Goal: Information Seeking & Learning: Learn about a topic

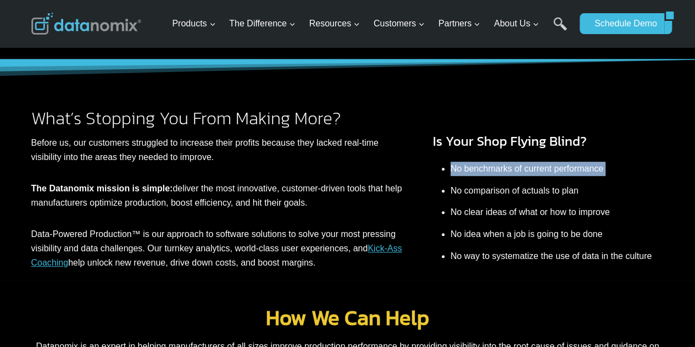
click at [520, 169] on li "No benchmarks of current performance" at bounding box center [558, 169] width 214 height 22
click at [515, 180] on li "No comparison of actuals to plan" at bounding box center [558, 191] width 214 height 22
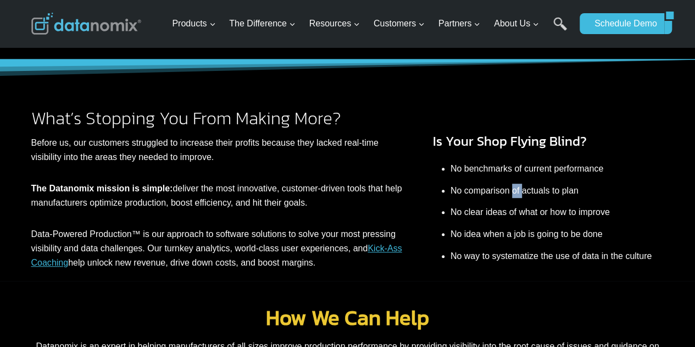
click at [515, 180] on li "No comparison of actuals to plan" at bounding box center [558, 191] width 214 height 22
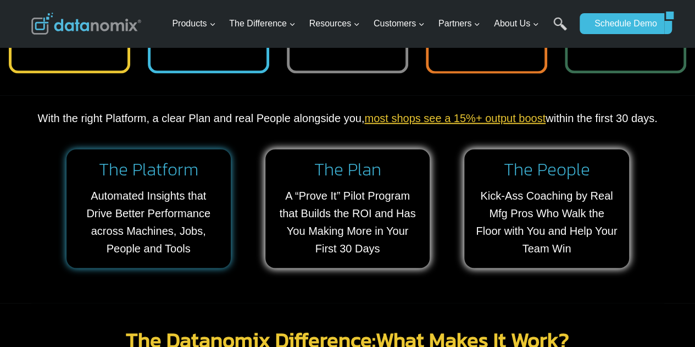
scroll to position [879, 0]
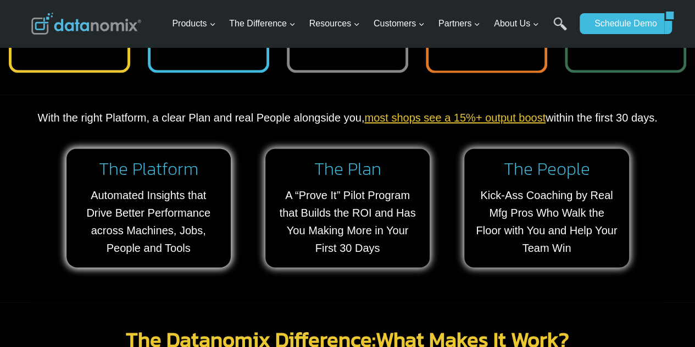
click at [114, 118] on p "With the right Platform, a clear Plan and real People alongside you, most shops…" at bounding box center [347, 118] width 633 height 18
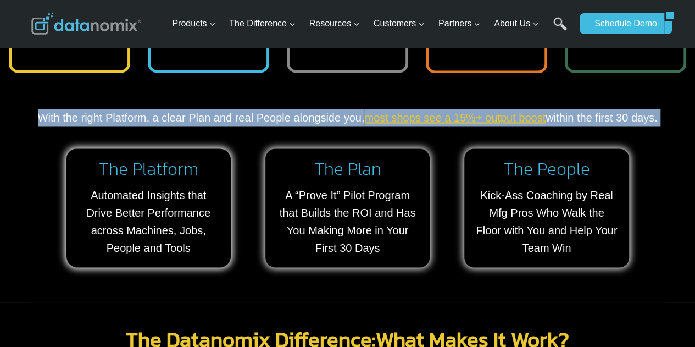
click at [114, 118] on p "With the right Platform, a clear Plan and real People alongside you, most shops…" at bounding box center [347, 118] width 633 height 18
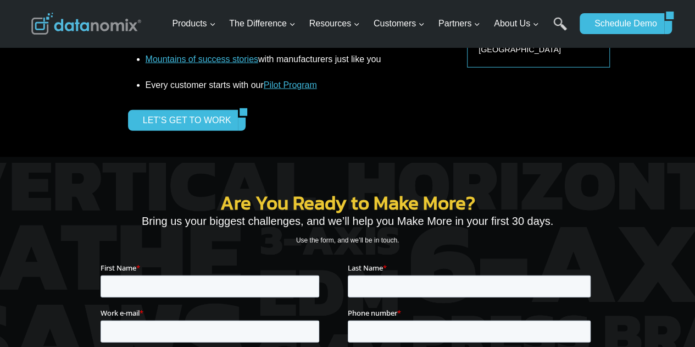
scroll to position [1483, 0]
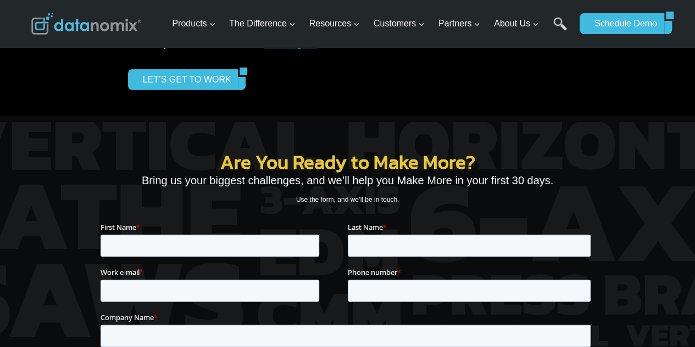
click at [342, 189] on p "Bring us your biggest challenges, and we’ll help you Make More in your first 30…" at bounding box center [348, 180] width 494 height 18
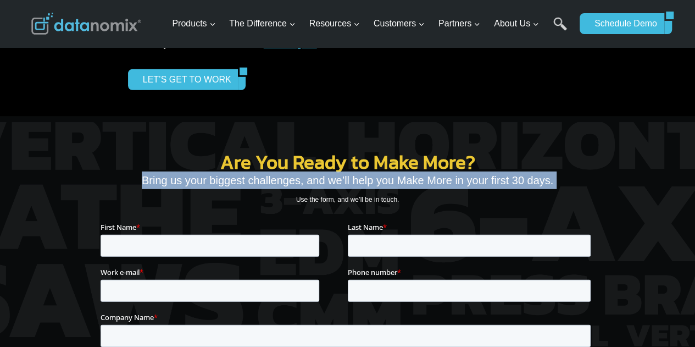
click at [342, 189] on p "Bring us your biggest challenges, and we’ll help you Make More in your first 30…" at bounding box center [348, 180] width 494 height 18
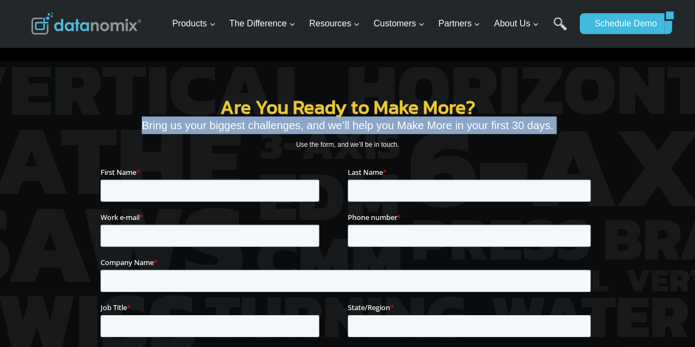
scroll to position [1538, 0]
click at [328, 130] on p "Bring us your biggest challenges, and we’ll help you Make More in your first 30…" at bounding box center [348, 125] width 494 height 18
click at [318, 124] on p "Bring us your biggest challenges, and we’ll help you Make More in your first 30…" at bounding box center [348, 125] width 494 height 18
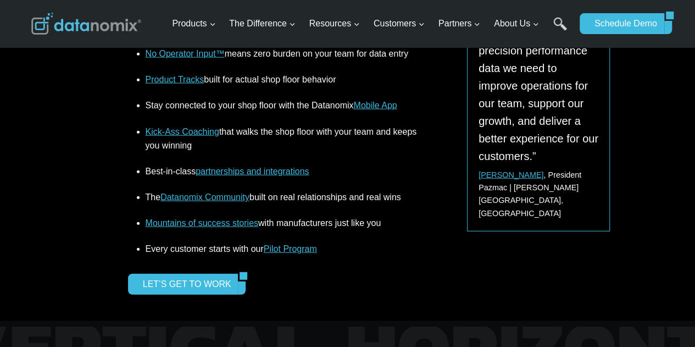
scroll to position [1264, 0]
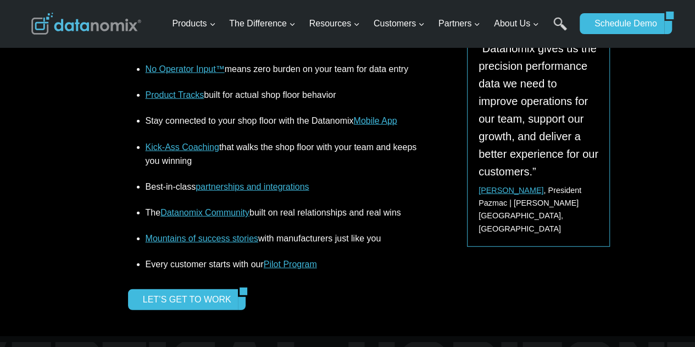
click at [294, 262] on link "Pilot Program" at bounding box center [290, 263] width 53 height 9
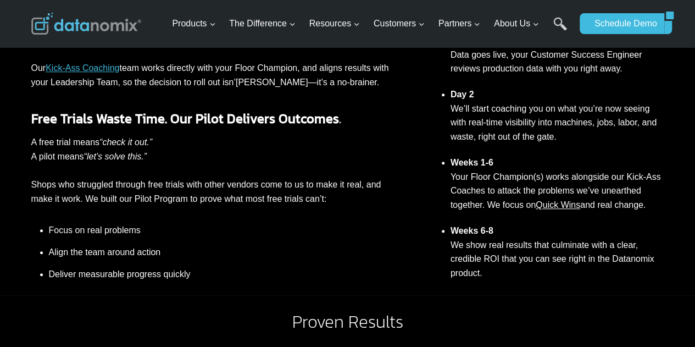
scroll to position [440, 0]
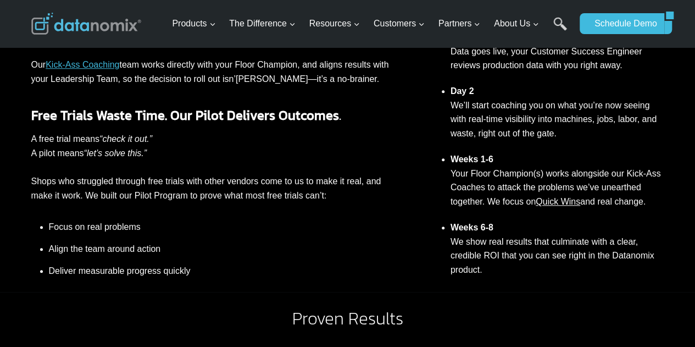
click at [112, 143] on em "“check it out.”" at bounding box center [125, 138] width 53 height 9
click at [93, 155] on em "“let’s solve this.”" at bounding box center [115, 152] width 63 height 9
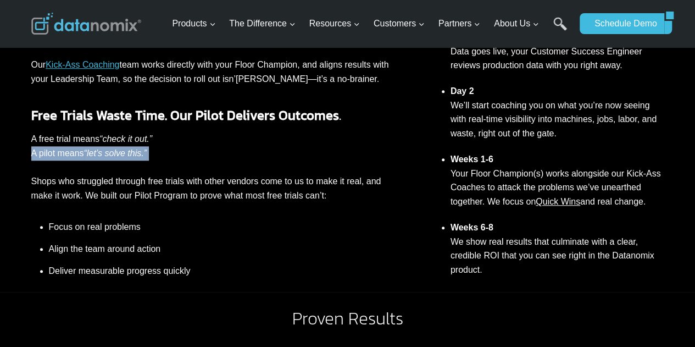
click at [93, 155] on em "“let’s solve this.”" at bounding box center [115, 152] width 63 height 9
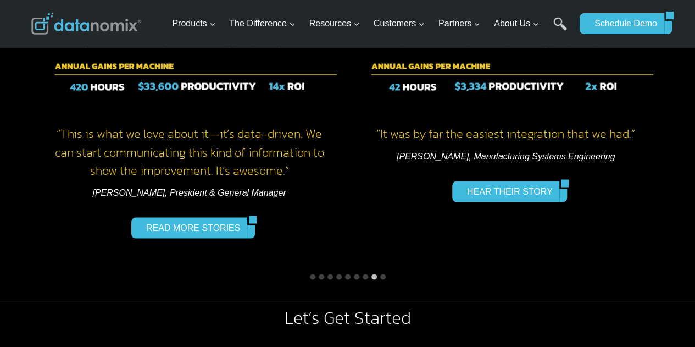
scroll to position [794, 0]
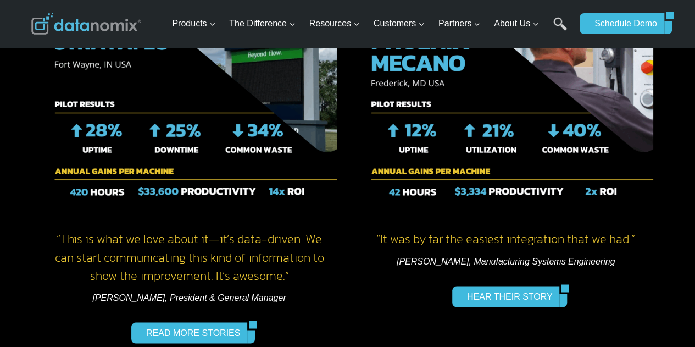
click at [474, 258] on em "Camila Costa, Manufacturing Systems Engineering" at bounding box center [506, 260] width 219 height 9
click at [474, 259] on em "Camila Costa, Manufacturing Systems Engineering" at bounding box center [506, 260] width 219 height 9
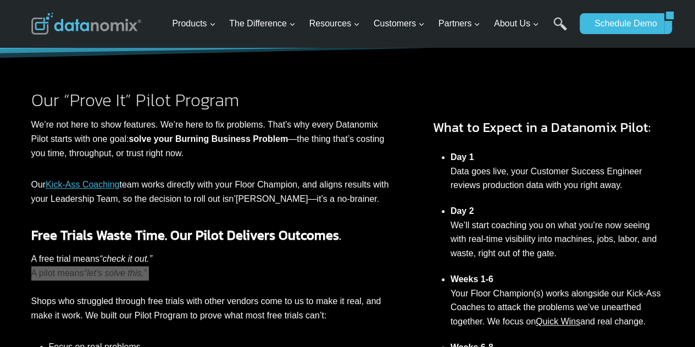
scroll to position [300, 0]
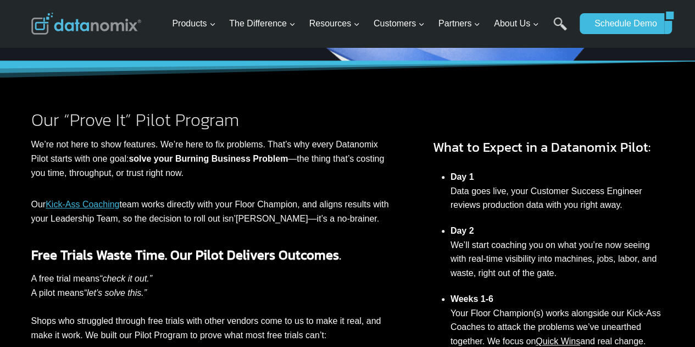
click at [560, 199] on li "Day 1 Data goes live, your Customer Success Engineer reviews production data wi…" at bounding box center [558, 191] width 214 height 54
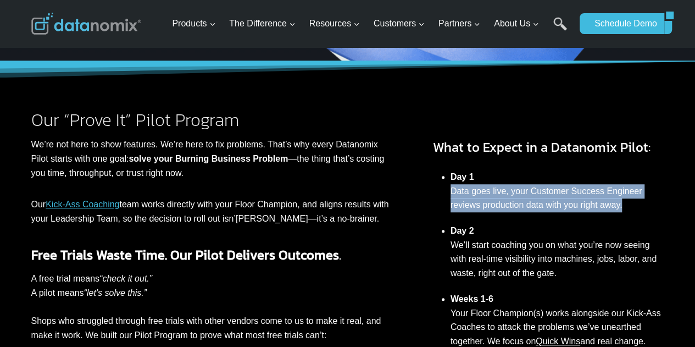
click at [560, 199] on li "Day 1 Data goes live, your Customer Success Engineer reviews production data wi…" at bounding box center [558, 191] width 214 height 54
click at [537, 195] on li "Day 1 Data goes live, your Customer Success Engineer reviews production data wi…" at bounding box center [558, 191] width 214 height 54
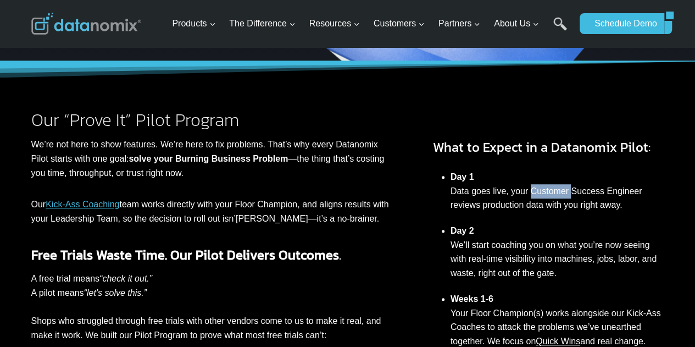
click at [537, 195] on li "Day 1 Data goes live, your Customer Success Engineer reviews production data wi…" at bounding box center [558, 191] width 214 height 54
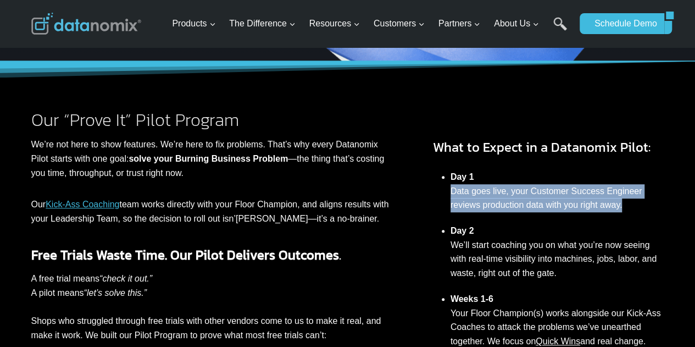
click at [536, 195] on li "Day 1 Data goes live, your Customer Success Engineer reviews production data wi…" at bounding box center [558, 191] width 214 height 54
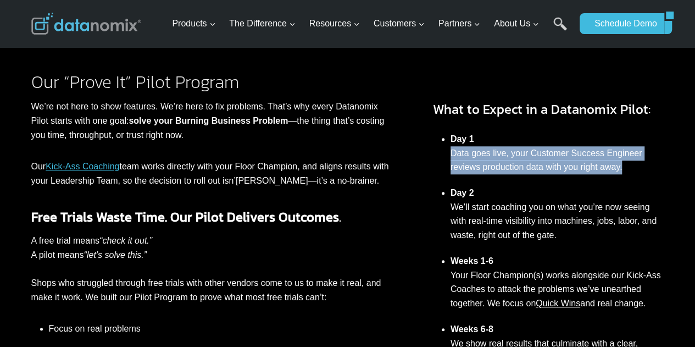
scroll to position [355, 0]
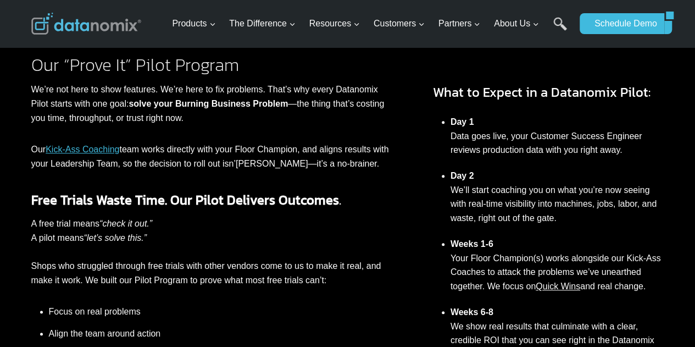
click at [212, 202] on strong "Free Trials Waste Time. Our Pilot Delivers Outcomes" at bounding box center [185, 199] width 308 height 19
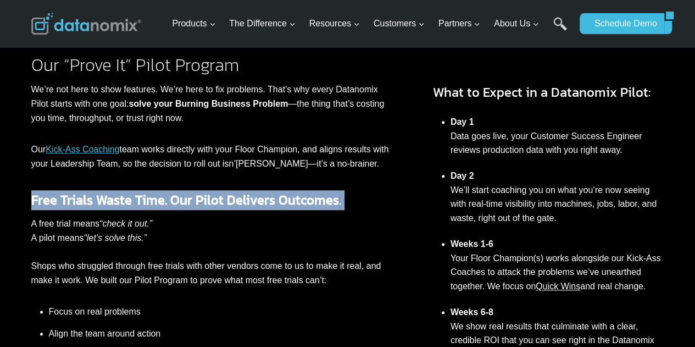
click at [212, 202] on strong "Free Trials Waste Time. Our Pilot Delivers Outcomes" at bounding box center [185, 199] width 308 height 19
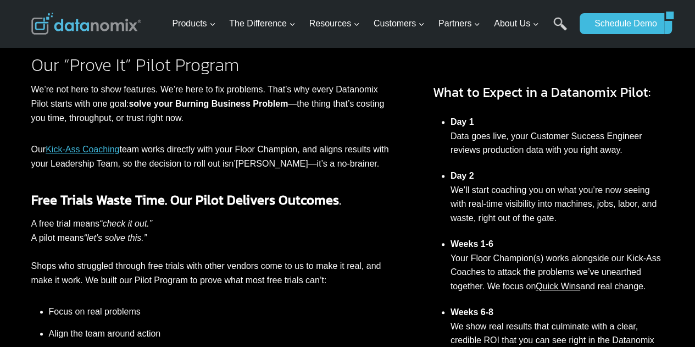
click at [141, 267] on p "A free trial means “check it out.” A pilot means “let’s solve this.” Shops who …" at bounding box center [210, 251] width 358 height 70
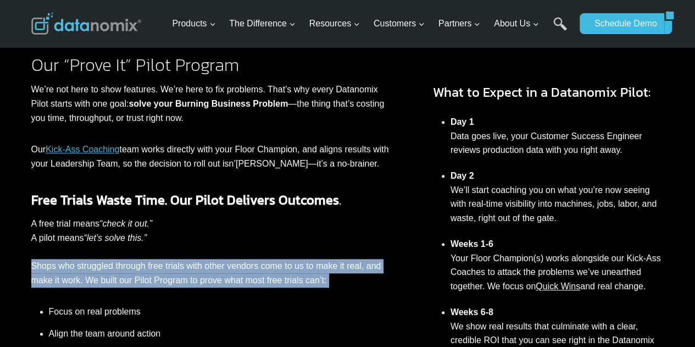
click at [141, 267] on p "A free trial means “check it out.” A pilot means “let’s solve this.” Shops who …" at bounding box center [210, 251] width 358 height 70
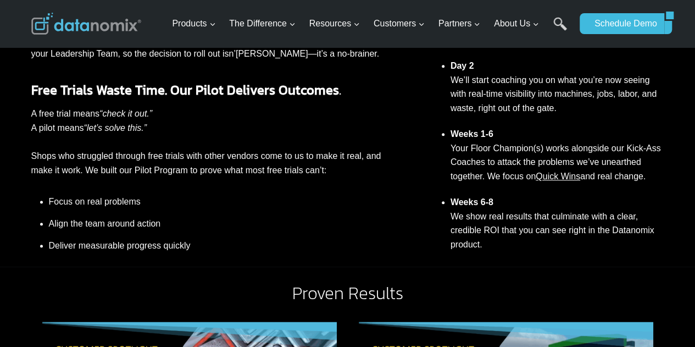
click at [118, 207] on li "Focus on real problems" at bounding box center [219, 203] width 340 height 18
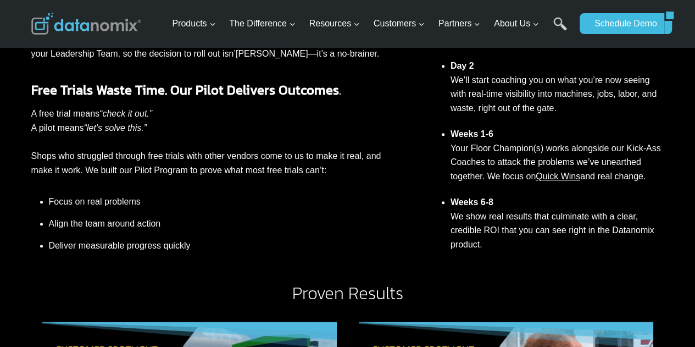
click at [115, 225] on li "Align the team around action" at bounding box center [219, 224] width 340 height 22
click at [519, 223] on li "Weeks 6-8 We show real results that culminate with a clear, credible ROI that y…" at bounding box center [558, 223] width 214 height 68
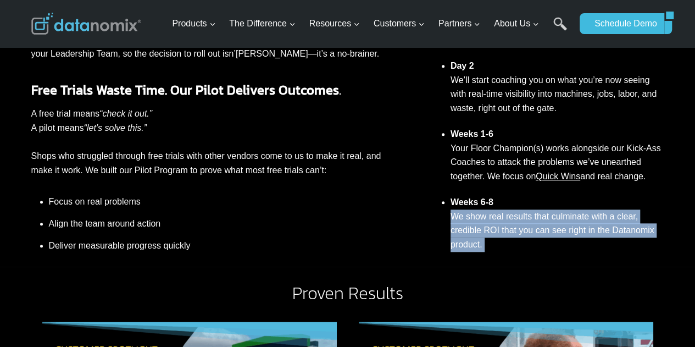
click at [519, 223] on li "Weeks 6-8 We show real results that culminate with a clear, credible ROI that y…" at bounding box center [558, 223] width 214 height 68
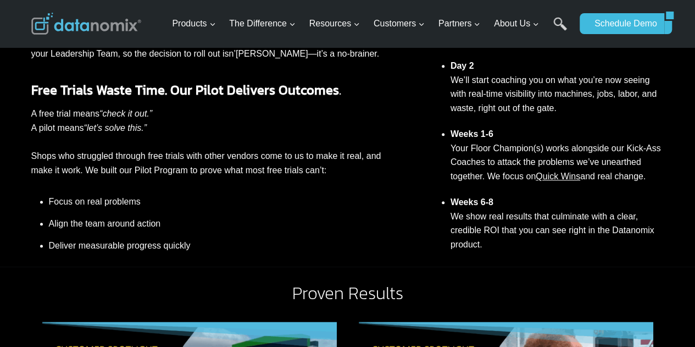
click at [501, 172] on li "Weeks 1-6 Your Floor Champion(s) works alongside our Kick-Ass Coaches to attack…" at bounding box center [558, 155] width 214 height 68
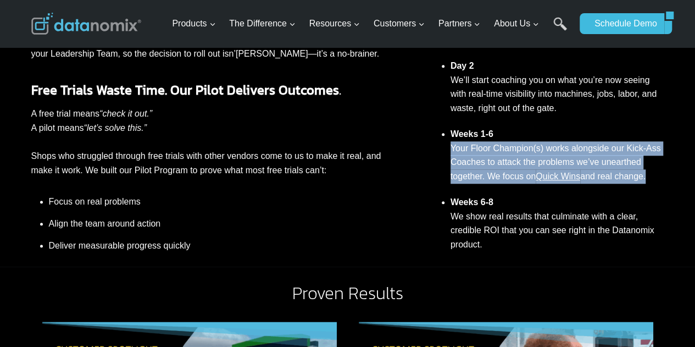
click at [501, 172] on li "Weeks 1-6 Your Floor Champion(s) works alongside our Kick-Ass Coaches to attack…" at bounding box center [558, 155] width 214 height 68
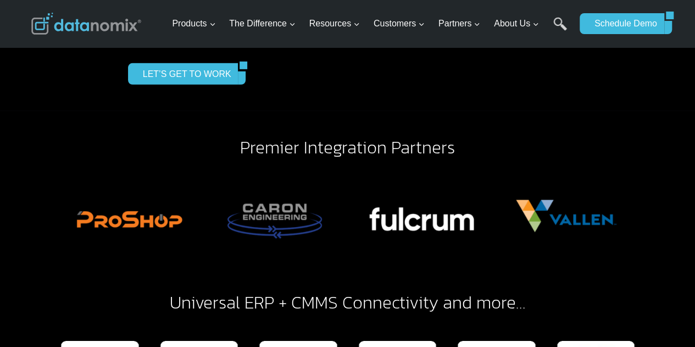
scroll to position [1619, 0]
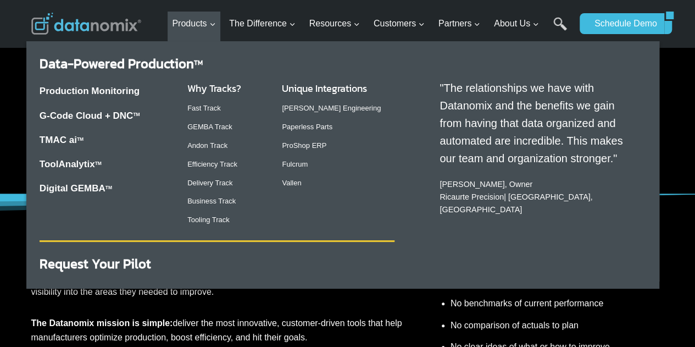
scroll to position [165, 0]
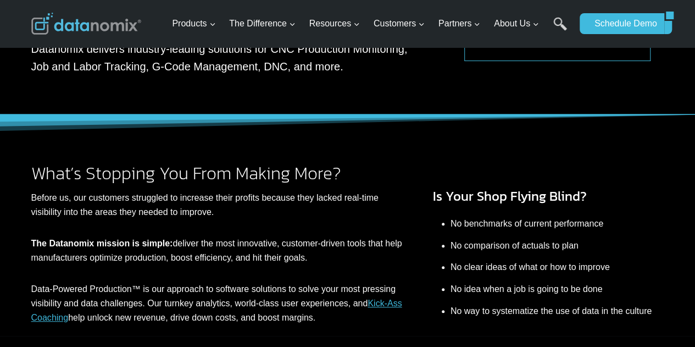
click at [236, 294] on p "Data-Powered Production™ is our approach to software solutions to solve your mo…" at bounding box center [216, 303] width 371 height 42
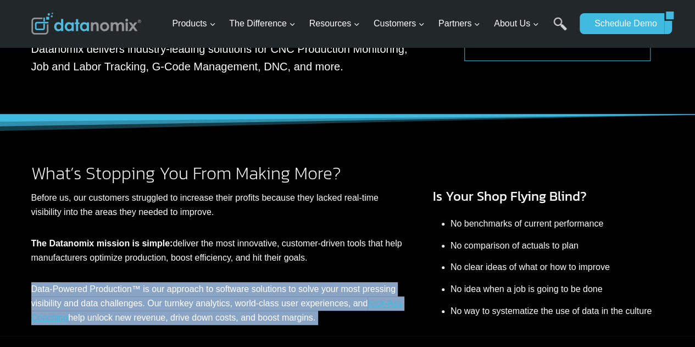
click at [236, 294] on p "Data-Powered Production™ is our approach to software solutions to solve your mo…" at bounding box center [216, 303] width 371 height 42
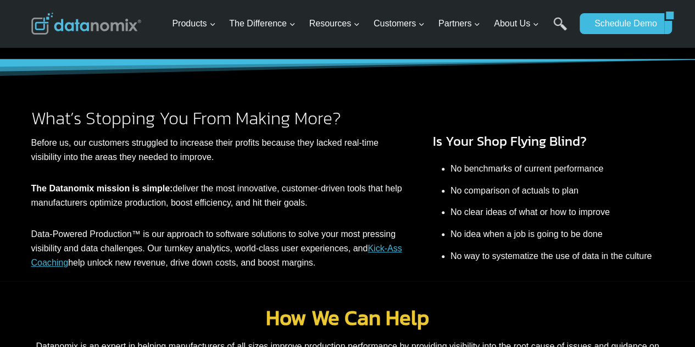
scroll to position [55, 0]
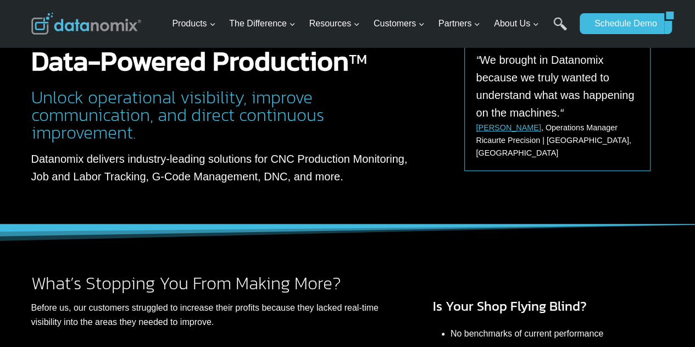
click at [274, 171] on p "Datanomix delivers industry-leading solutions for CNC Production Monitoring, Jo…" at bounding box center [224, 167] width 386 height 35
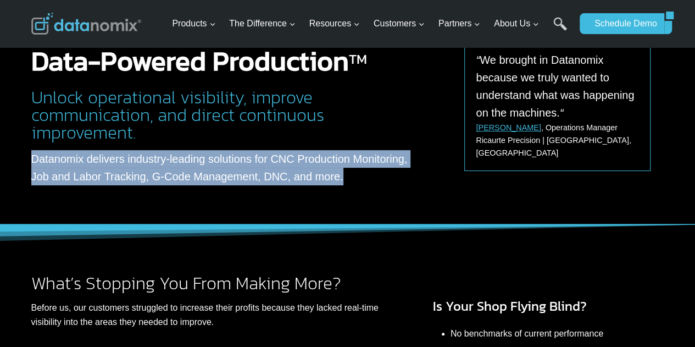
click at [274, 171] on p "Datanomix delivers industry-leading solutions for CNC Production Monitoring, Jo…" at bounding box center [224, 167] width 386 height 35
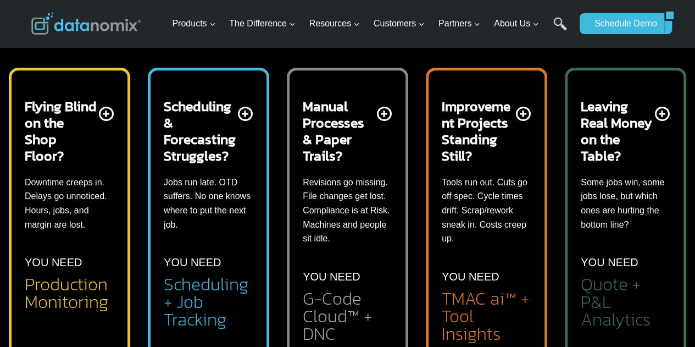
scroll to position [549, 0]
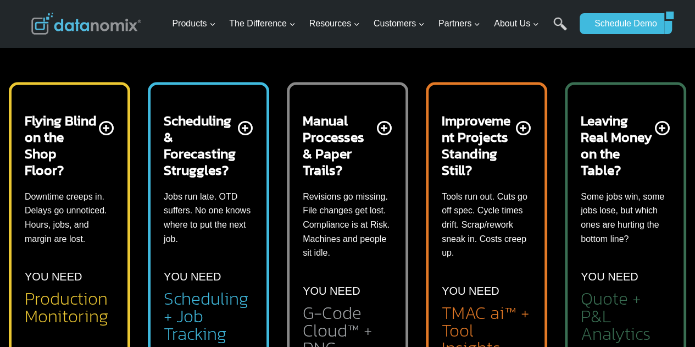
click at [665, 130] on div "Leaving Real Money on the Table? Some jobs win, some jobs lose, but which ones …" at bounding box center [626, 227] width 90 height 230
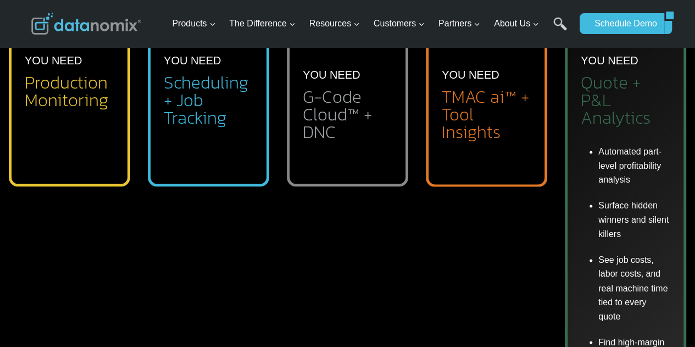
scroll to position [769, 0]
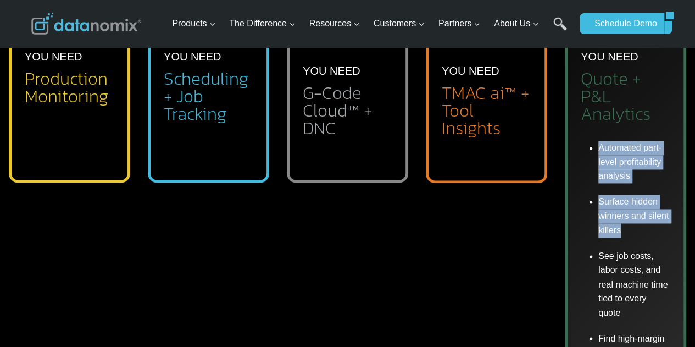
drag, startPoint x: 602, startPoint y: 149, endPoint x: 647, endPoint y: 232, distance: 94.6
click at [646, 233] on ul "Automated part-level profitability analysis Surface hidden winners and silent k…" at bounding box center [626, 325] width 90 height 368
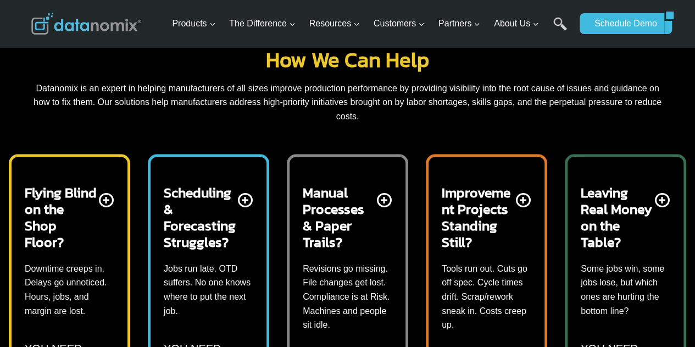
scroll to position [494, 0]
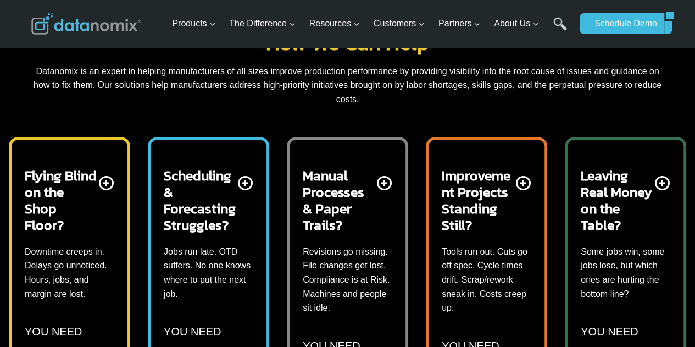
click at [668, 184] on div "Leaving Real Money on the Table? Some jobs win, some jobs lose, but which ones …" at bounding box center [626, 282] width 90 height 230
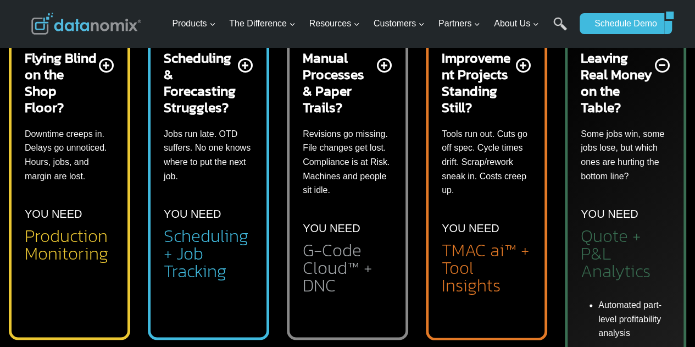
scroll to position [549, 0]
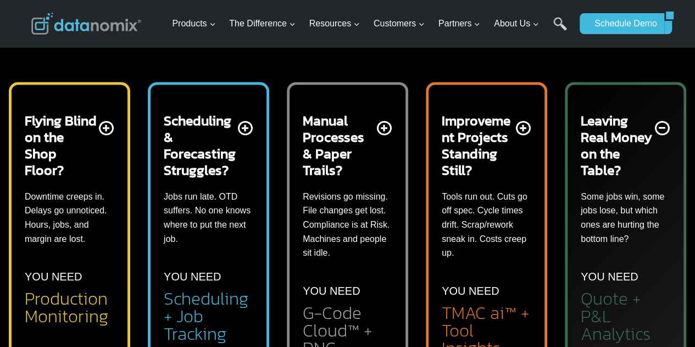
click at [245, 133] on div "Scheduling & Forecasting Struggles? Jobs run late. OTD suffers. No one knows wh…" at bounding box center [209, 227] width 90 height 230
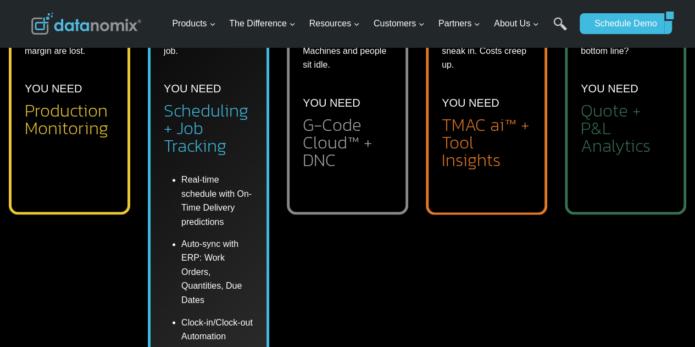
scroll to position [769, 0]
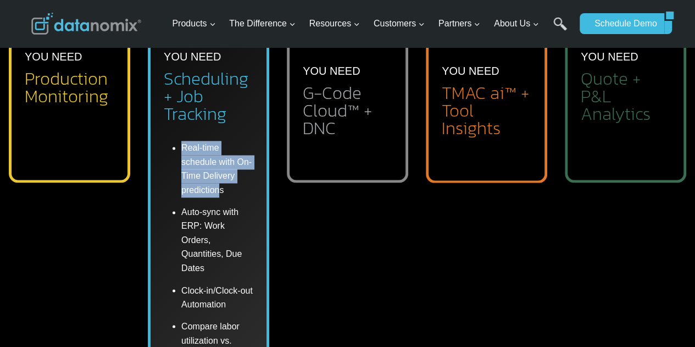
drag, startPoint x: 181, startPoint y: 148, endPoint x: 216, endPoint y: 198, distance: 61.0
click at [216, 198] on li "Real-time schedule with On-Time Delivery predictions" at bounding box center [217, 171] width 72 height 60
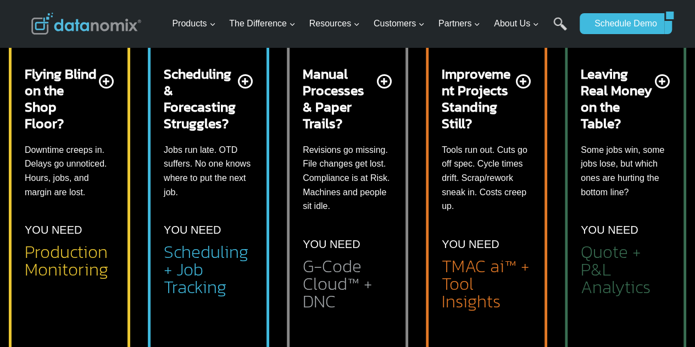
scroll to position [549, 0]
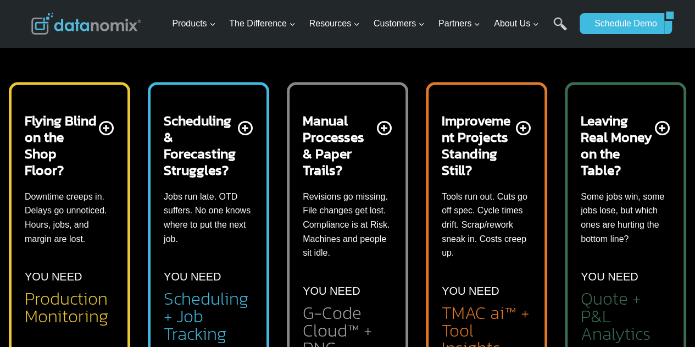
click at [243, 119] on div "Scheduling & Forecasting Struggles? Jobs run late. OTD suffers. No one knows wh…" at bounding box center [209, 227] width 90 height 230
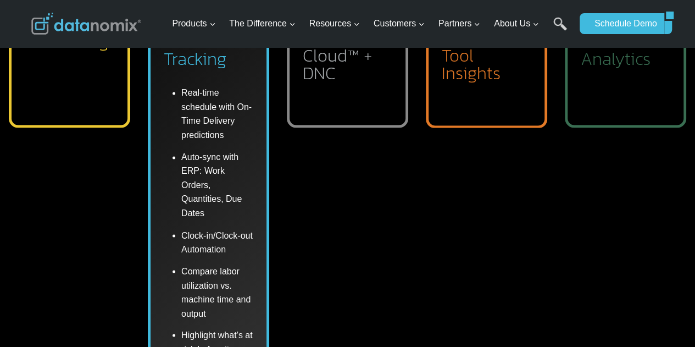
scroll to position [824, 0]
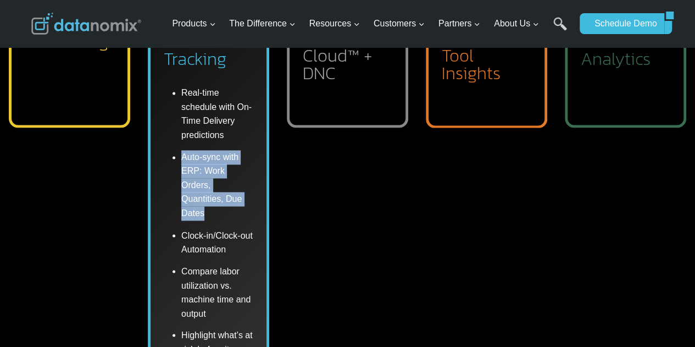
drag, startPoint x: 179, startPoint y: 154, endPoint x: 210, endPoint y: 207, distance: 61.1
click at [210, 207] on li "Auto-sync with ERP: Work Orders, Quantities, Due Dates" at bounding box center [217, 185] width 72 height 78
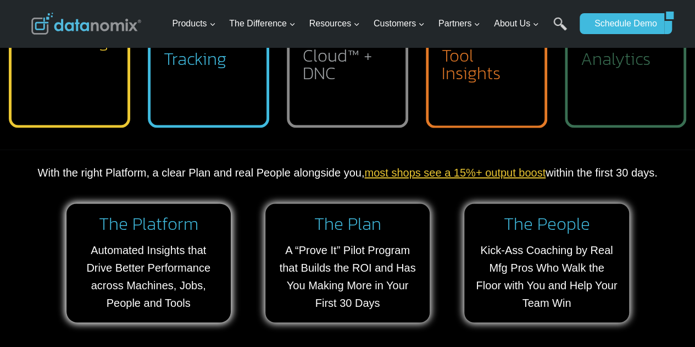
click at [242, 180] on p "With the right Platform, a clear Plan and real People alongside you, most shops…" at bounding box center [347, 173] width 633 height 18
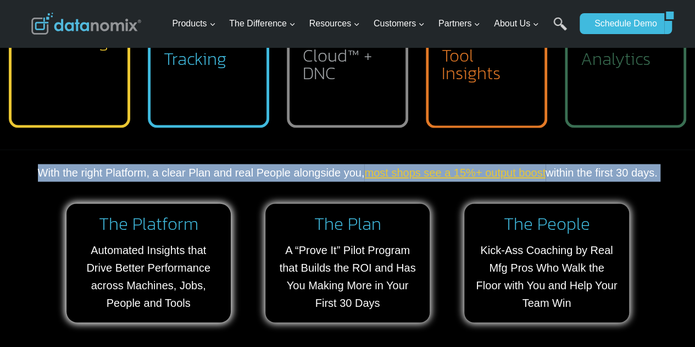
click at [242, 180] on p "With the right Platform, a clear Plan and real People alongside you, most shops…" at bounding box center [347, 173] width 633 height 18
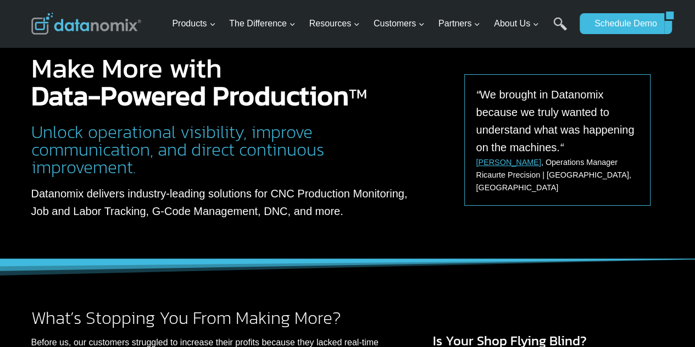
scroll to position [0, 0]
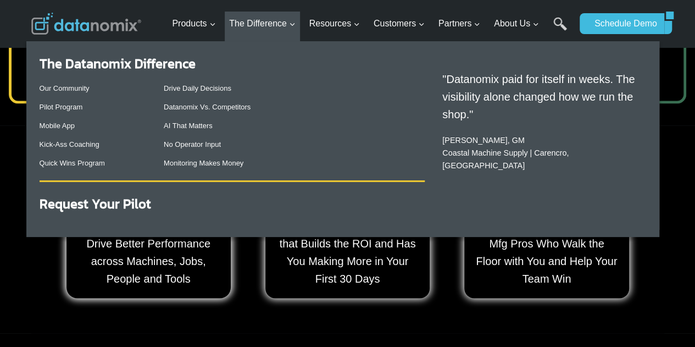
scroll to position [879, 0]
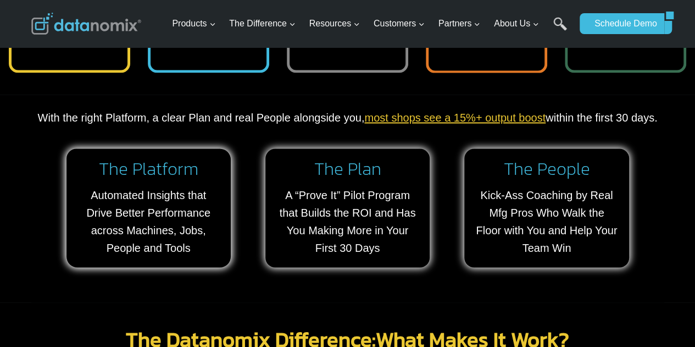
click at [199, 307] on div "The Datanomix Difference: What Makes It Work? It’s not just what you see. It’s …" at bounding box center [347, 342] width 633 height 80
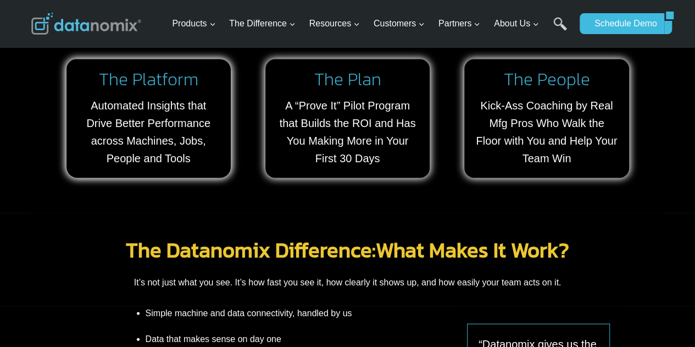
scroll to position [1099, 0]
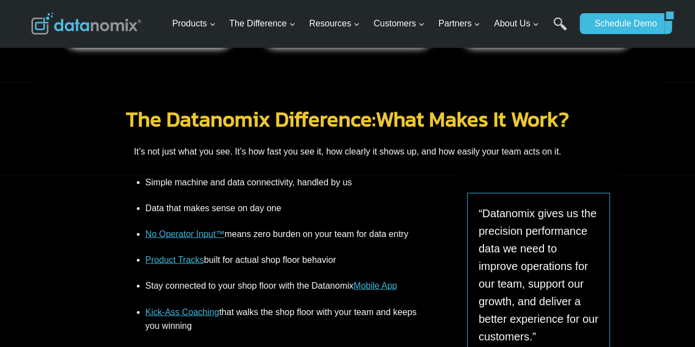
click at [238, 184] on li "Simple machine and data connectivity, handled by us" at bounding box center [282, 185] width 273 height 20
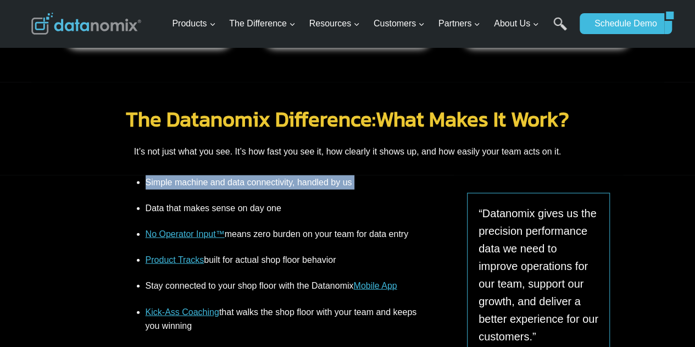
click at [238, 184] on li "Simple machine and data connectivity, handled by us" at bounding box center [282, 185] width 273 height 20
